Goal: Task Accomplishment & Management: Manage account settings

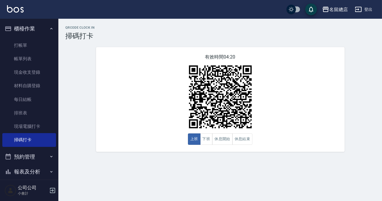
drag, startPoint x: 113, startPoint y: 3, endPoint x: 72, endPoint y: 4, distance: 40.6
click at [111, 9] on div "名留總店 登出" at bounding box center [191, 9] width 382 height 19
click at [215, 142] on button "休息開始" at bounding box center [222, 138] width 20 height 11
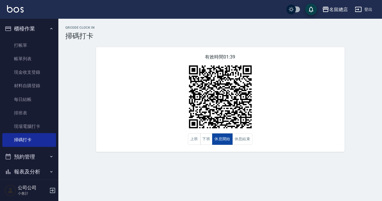
click at [213, 140] on button "休息開始" at bounding box center [222, 138] width 20 height 11
click at [235, 139] on button "休息結束" at bounding box center [242, 138] width 20 height 11
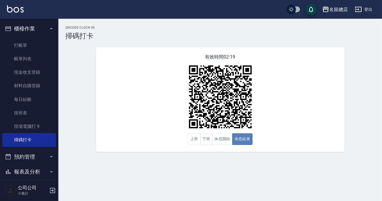
click at [235, 139] on button "休息結束" at bounding box center [242, 138] width 20 height 11
click at [221, 141] on button "休息開始" at bounding box center [222, 138] width 20 height 11
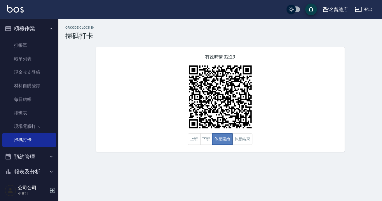
drag, startPoint x: 221, startPoint y: 141, endPoint x: 223, endPoint y: 144, distance: 3.3
click at [223, 144] on button "休息開始" at bounding box center [222, 138] width 20 height 11
click at [242, 131] on img at bounding box center [220, 96] width 73 height 73
click at [242, 137] on button "休息結束" at bounding box center [242, 138] width 20 height 11
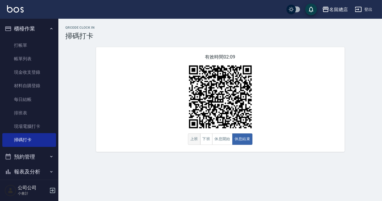
click at [195, 137] on button "上班" at bounding box center [194, 138] width 13 height 11
